Goal: Task Accomplishment & Management: Use online tool/utility

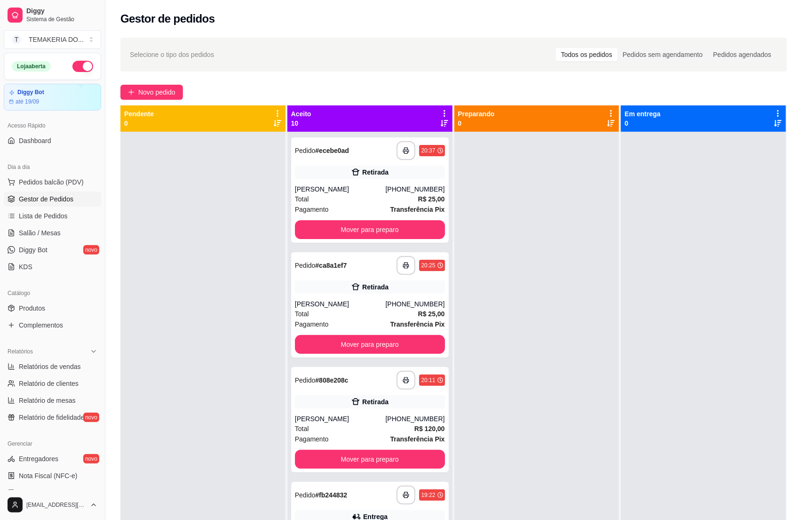
click at [72, 64] on button "button" at bounding box center [82, 66] width 21 height 11
click at [39, 231] on span "Salão / Mesas" at bounding box center [40, 232] width 42 height 9
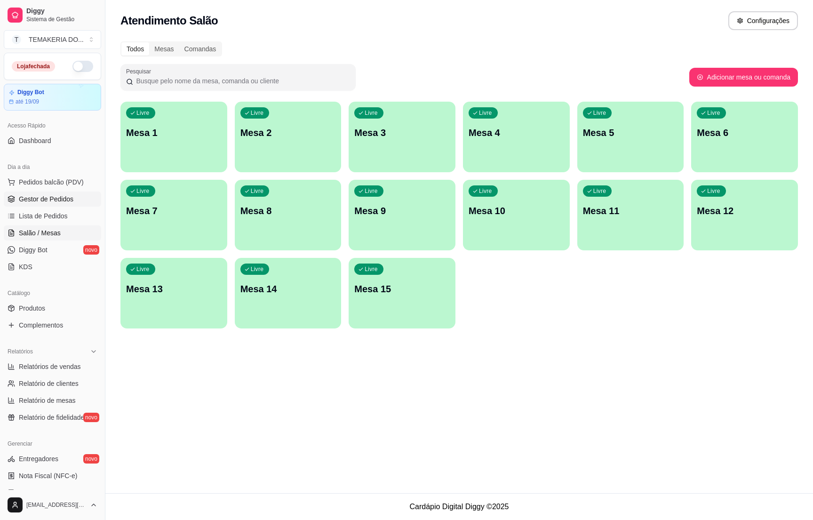
click at [55, 205] on link "Gestor de Pedidos" at bounding box center [52, 198] width 97 height 15
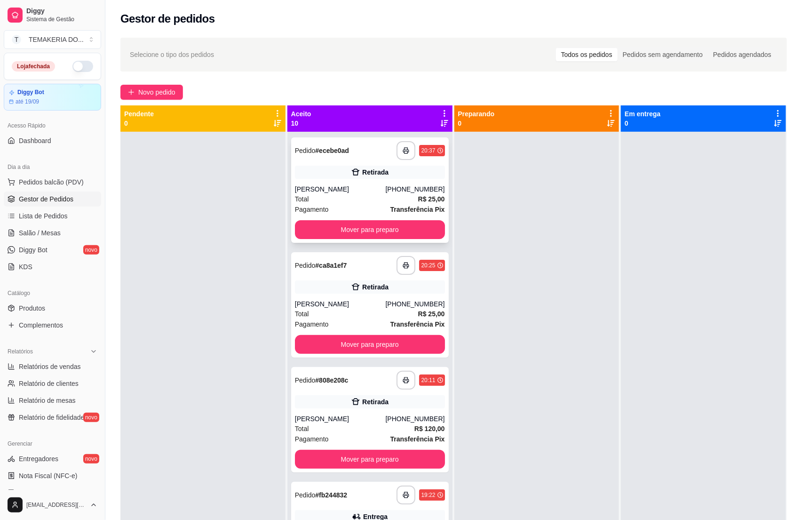
click at [360, 202] on div "Total R$ 25,00" at bounding box center [370, 199] width 150 height 10
click at [318, 238] on button "Mover para preparo" at bounding box center [370, 229] width 150 height 19
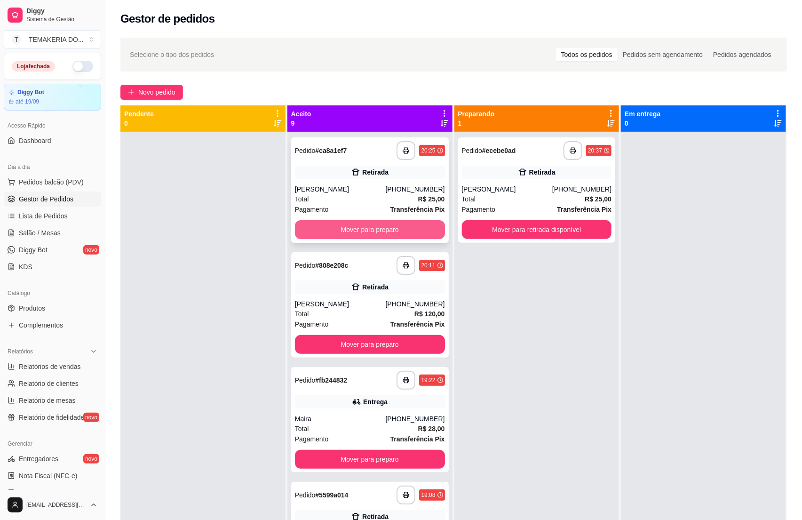
click at [353, 236] on button "Mover para preparo" at bounding box center [370, 229] width 150 height 19
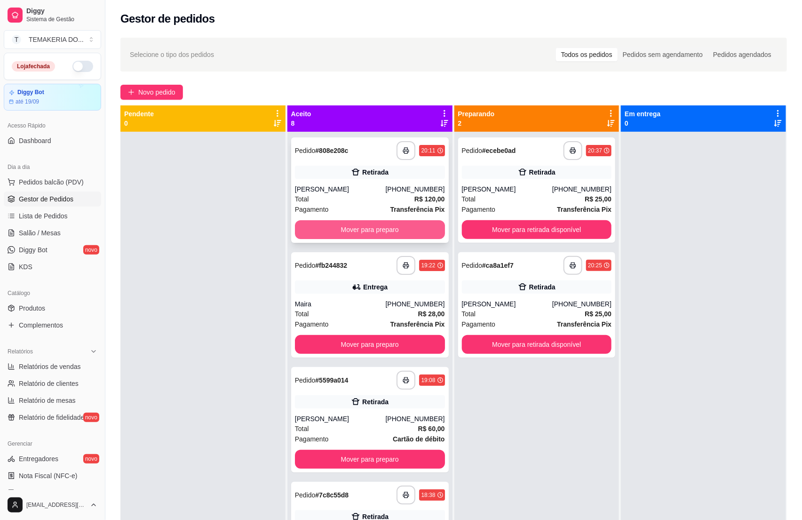
click at [368, 237] on button "Mover para preparo" at bounding box center [370, 229] width 150 height 19
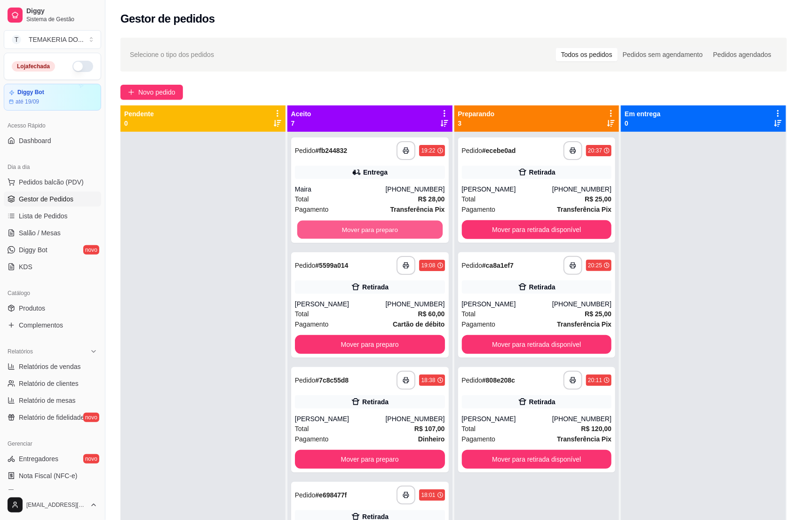
click at [412, 237] on button "Mover para preparo" at bounding box center [369, 230] width 145 height 18
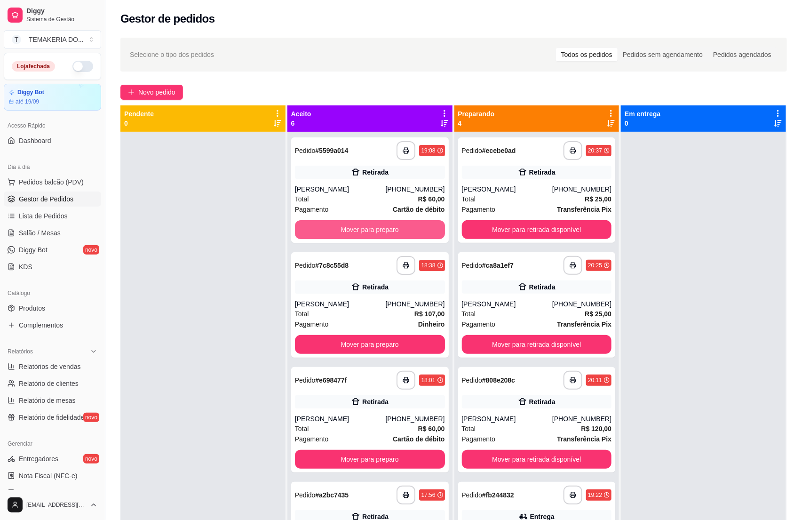
click at [412, 237] on button "Mover para preparo" at bounding box center [370, 229] width 150 height 19
click at [413, 236] on button "Mover para preparo" at bounding box center [370, 229] width 150 height 19
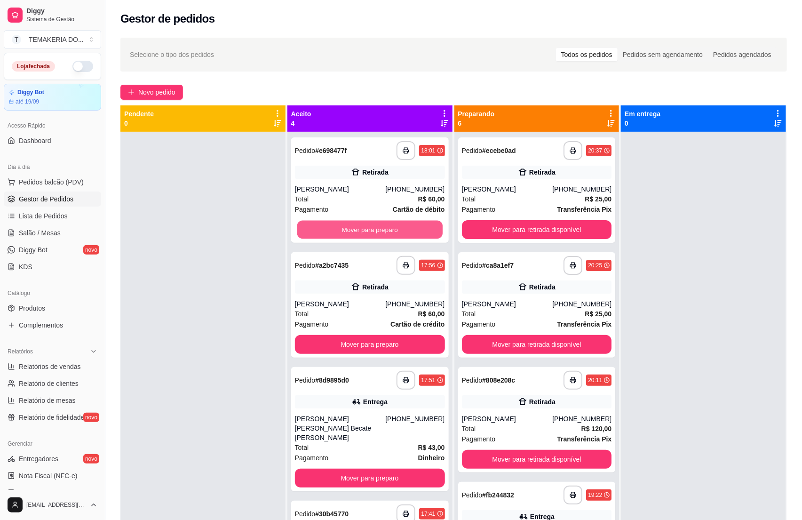
click at [413, 236] on button "Mover para preparo" at bounding box center [369, 230] width 145 height 18
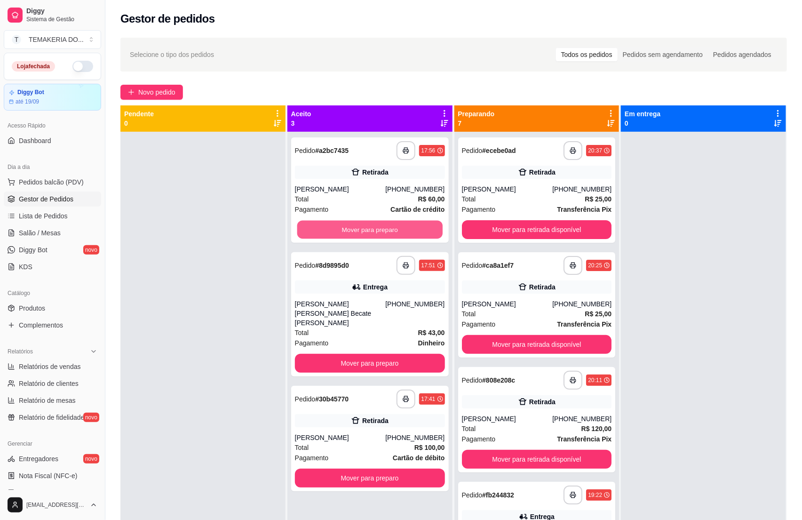
click at [414, 236] on button "Mover para preparo" at bounding box center [369, 230] width 145 height 18
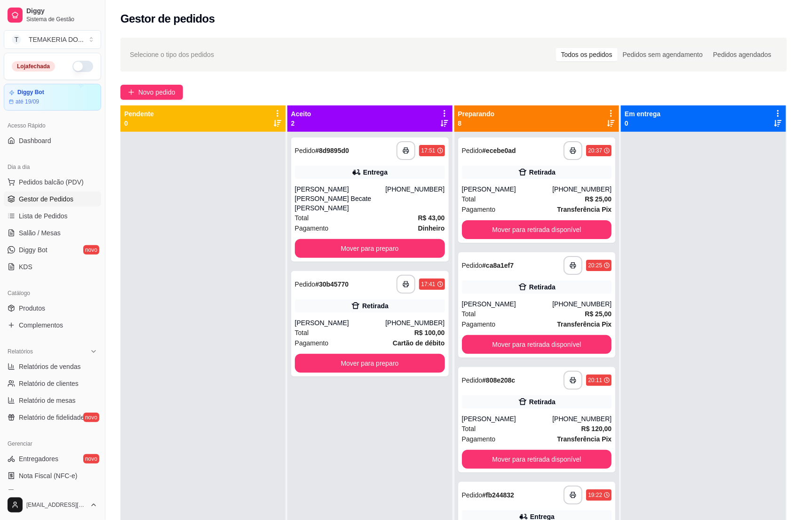
click at [414, 239] on button "Mover para preparo" at bounding box center [370, 248] width 150 height 19
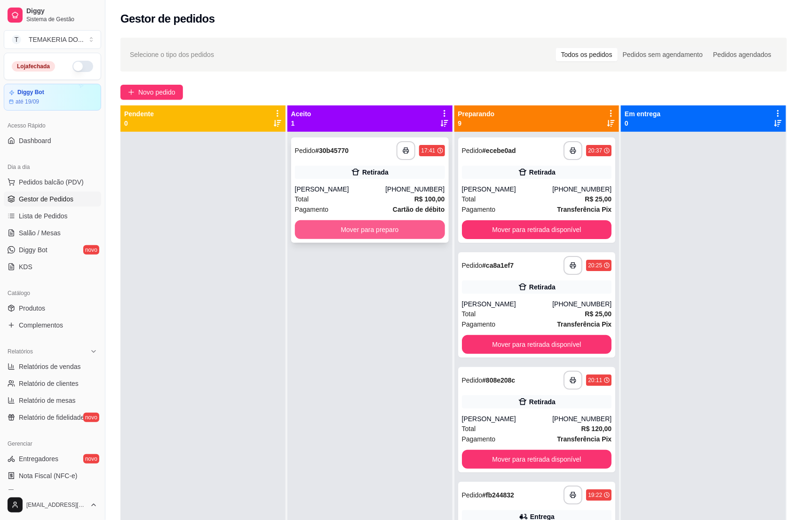
click at [438, 235] on div "Mover para preparo" at bounding box center [370, 229] width 150 height 19
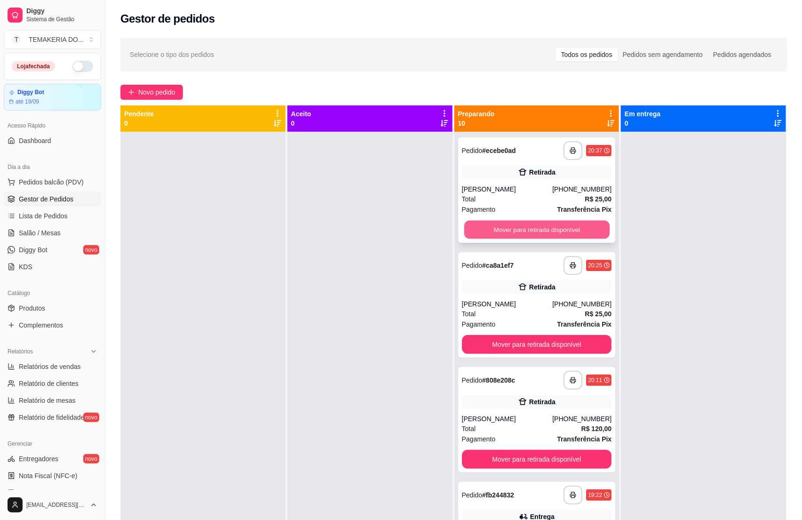
click at [563, 223] on button "Mover para retirada disponível" at bounding box center [536, 230] width 145 height 18
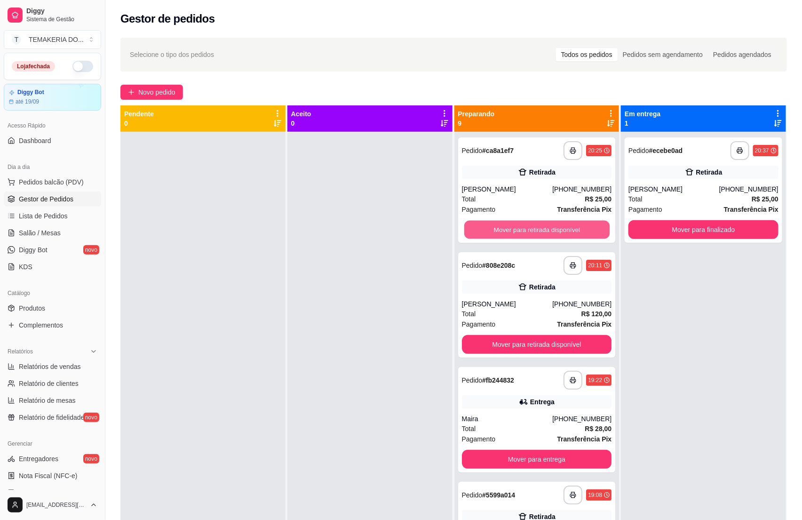
click at [563, 223] on button "Mover para retirada disponível" at bounding box center [536, 230] width 145 height 18
click at [565, 335] on button "Mover para retirada disponível" at bounding box center [537, 344] width 150 height 19
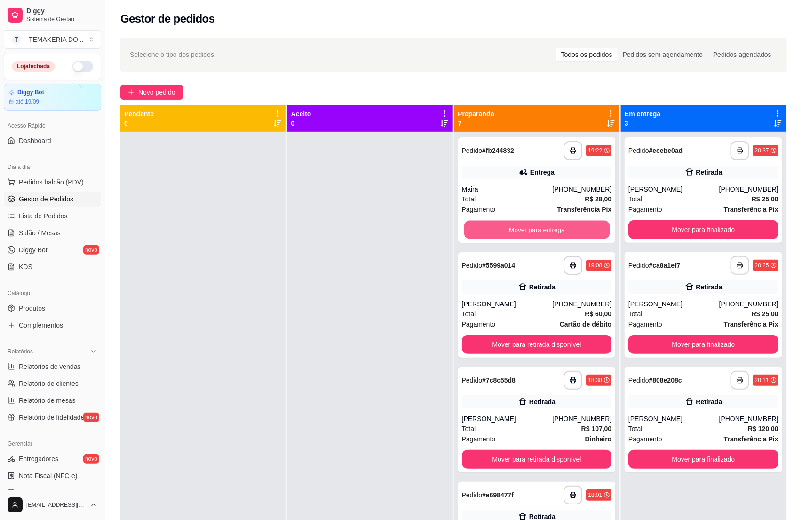
click at [565, 226] on button "Mover para entrega" at bounding box center [536, 230] width 145 height 18
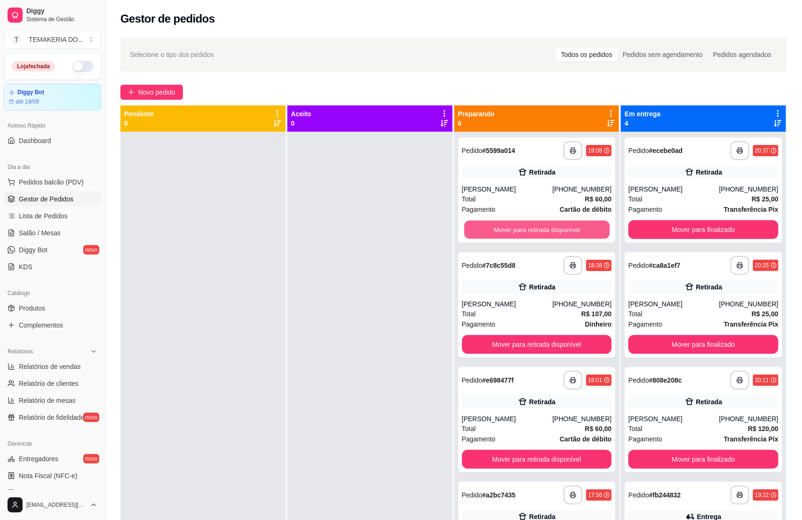
click at [565, 226] on button "Mover para retirada disponível" at bounding box center [536, 230] width 145 height 18
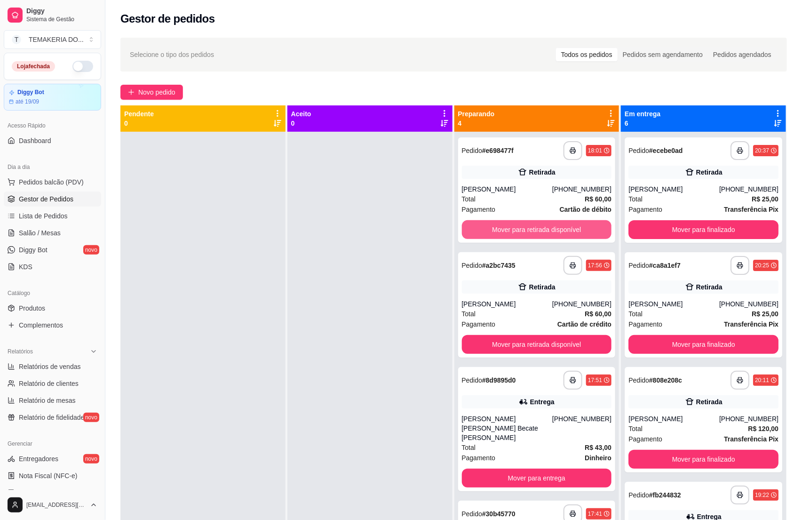
click at [565, 226] on button "Mover para retirada disponível" at bounding box center [537, 229] width 150 height 19
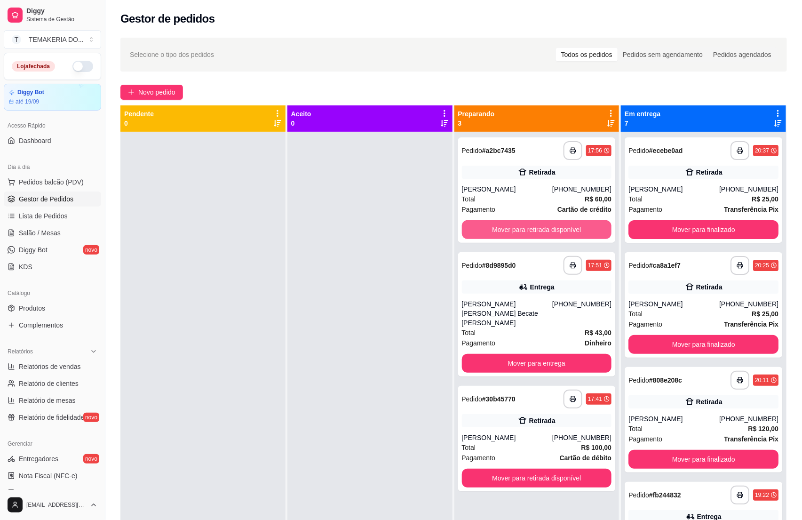
click at [565, 226] on button "Mover para retirada disponível" at bounding box center [537, 229] width 150 height 19
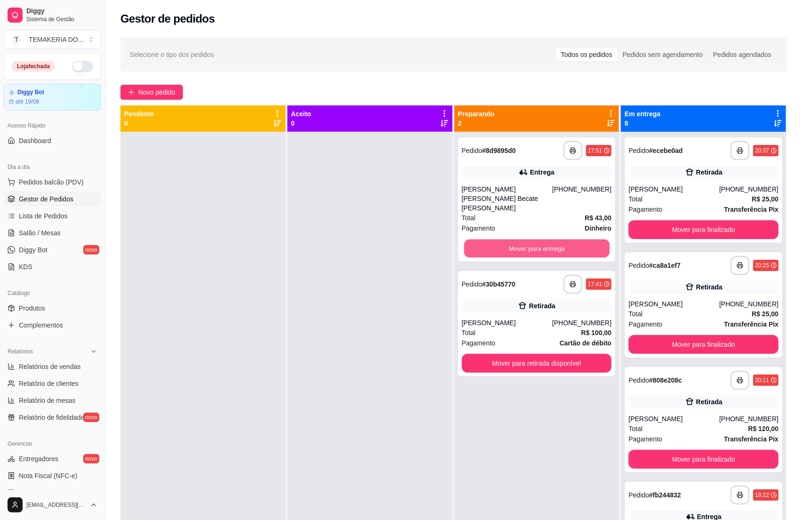
click at [565, 239] on button "Mover para entrega" at bounding box center [536, 248] width 145 height 18
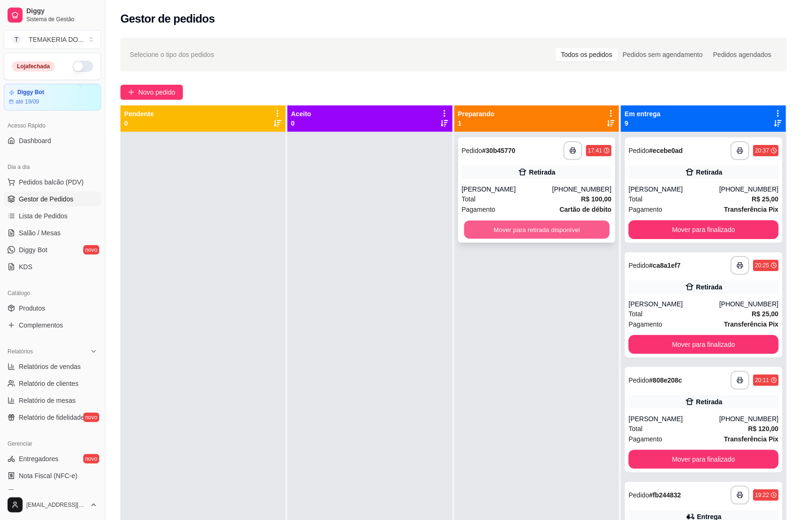
click at [578, 225] on button "Mover para retirada disponível" at bounding box center [536, 230] width 145 height 18
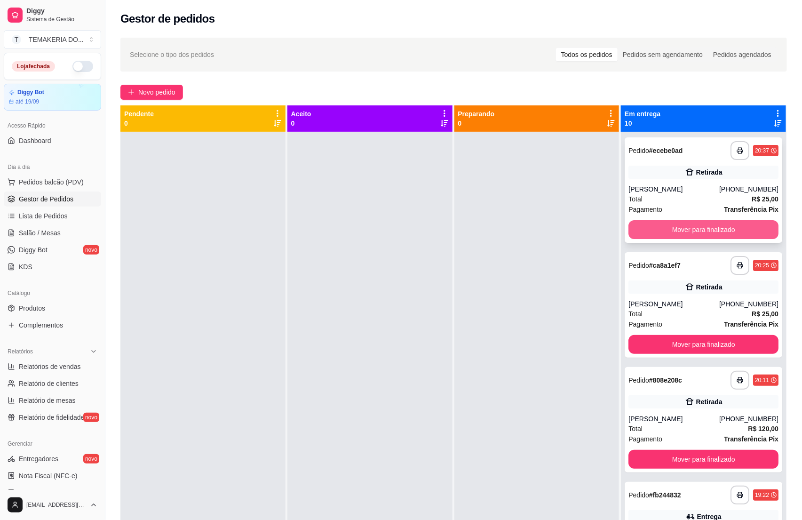
click at [645, 223] on button "Mover para finalizado" at bounding box center [704, 229] width 150 height 19
click at [685, 335] on button "Mover para finalizado" at bounding box center [704, 344] width 150 height 19
click at [699, 335] on button "Mover para finalizado" at bounding box center [704, 344] width 150 height 19
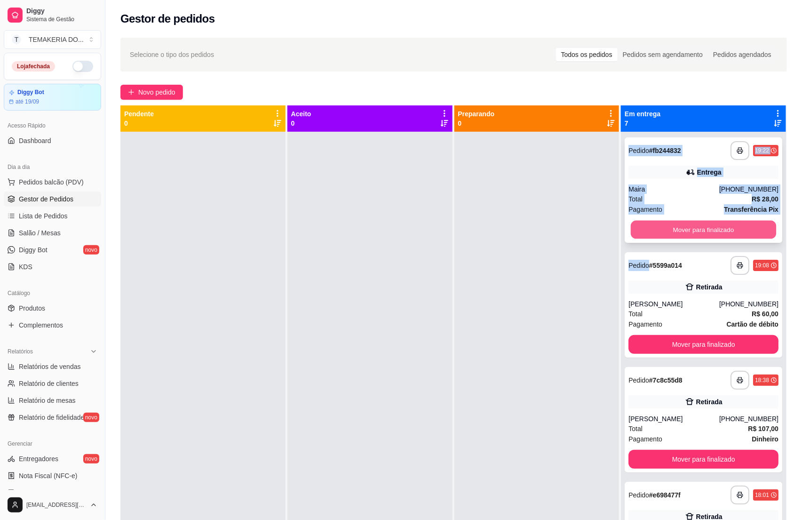
click at [701, 224] on button "Mover para finalizado" at bounding box center [703, 230] width 145 height 18
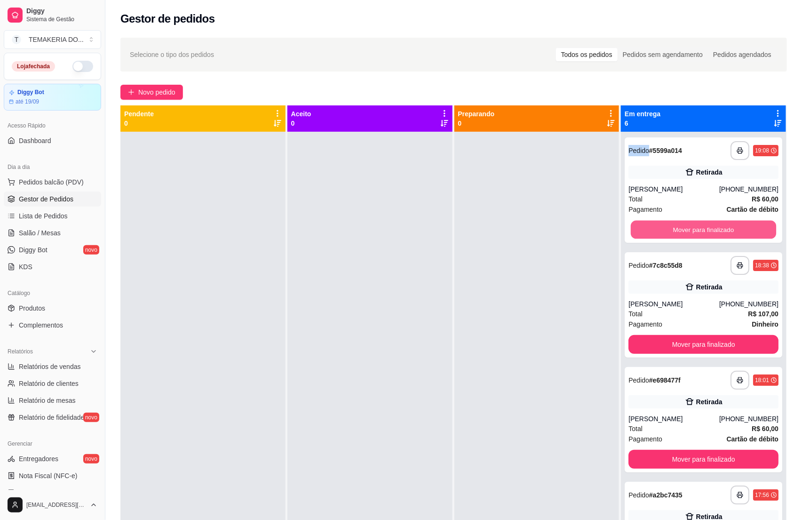
click at [702, 224] on button "Mover para finalizado" at bounding box center [703, 230] width 145 height 18
click at [702, 228] on button "Mover para finalizado" at bounding box center [703, 230] width 145 height 18
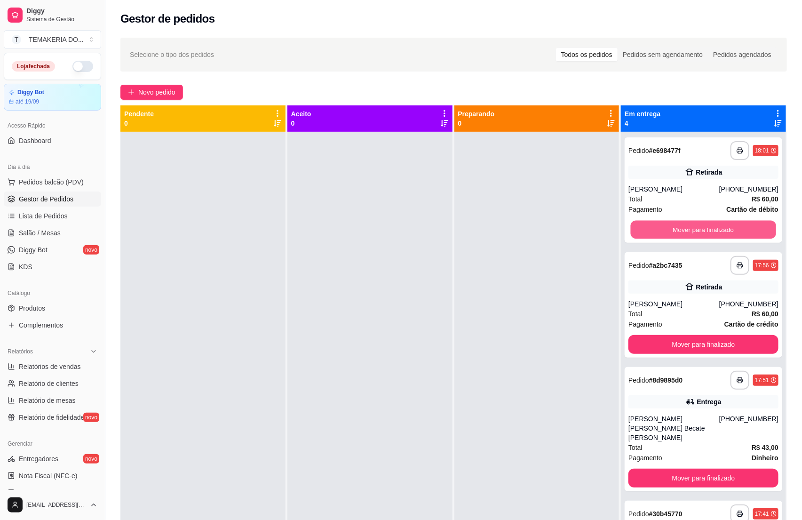
click at [702, 228] on button "Mover para finalizado" at bounding box center [703, 230] width 145 height 18
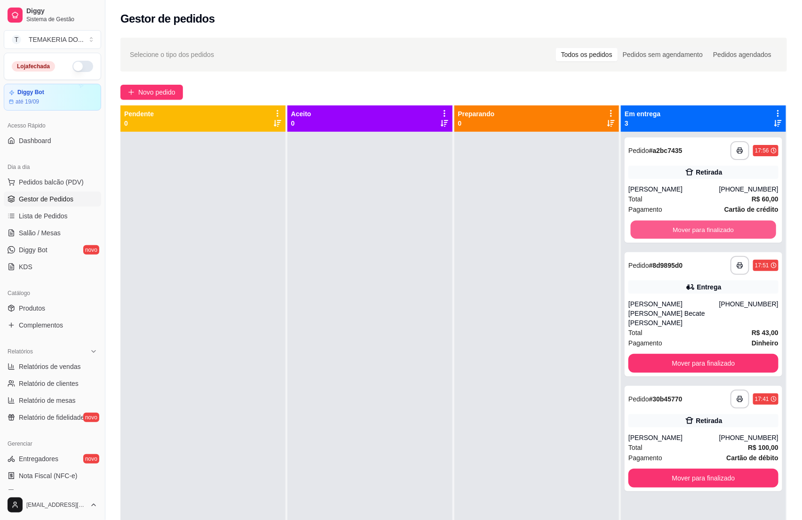
click at [702, 228] on button "Mover para finalizado" at bounding box center [703, 230] width 145 height 18
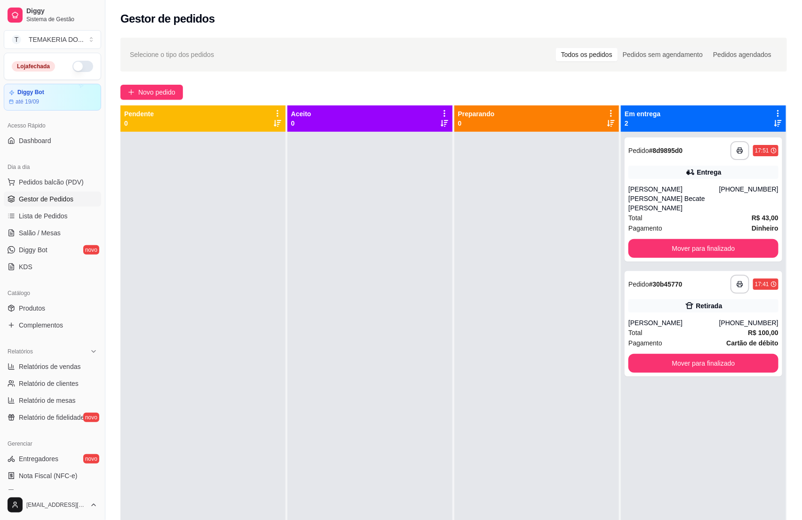
click at [702, 239] on button "Mover para finalizado" at bounding box center [704, 248] width 150 height 19
click at [702, 354] on button "Mover para finalizado" at bounding box center [704, 363] width 150 height 19
